Goal: Task Accomplishment & Management: Complete application form

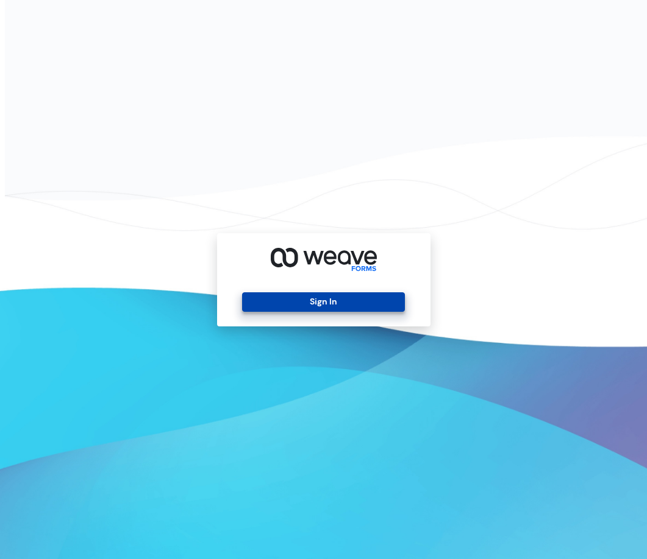
click at [354, 301] on button "Sign In" at bounding box center [323, 303] width 163 height 20
